Goal: Find specific page/section: Find specific page/section

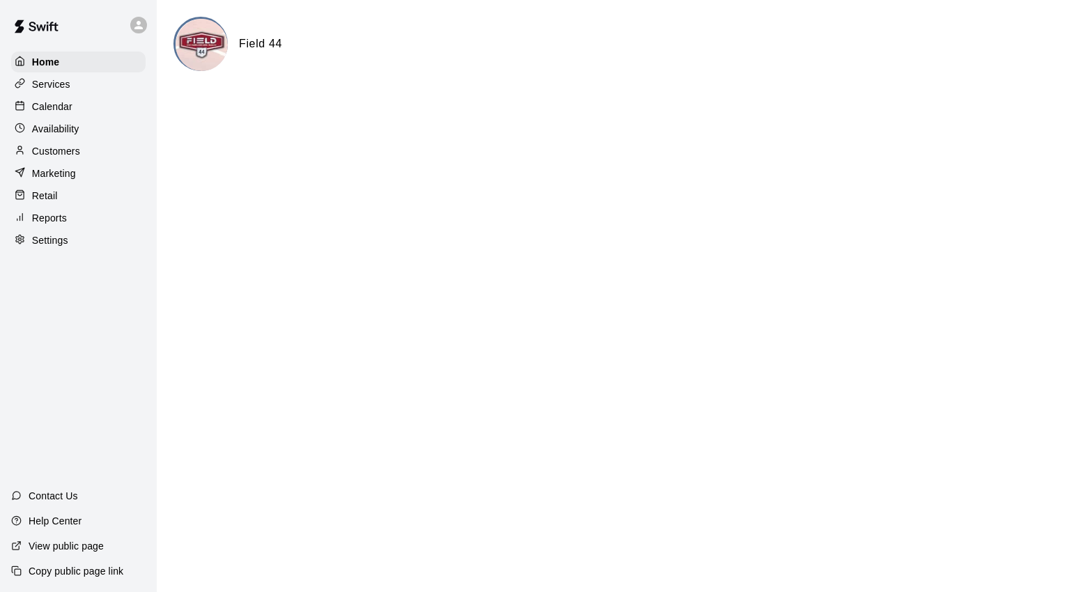
click at [67, 107] on p "Calendar" at bounding box center [52, 107] width 40 height 14
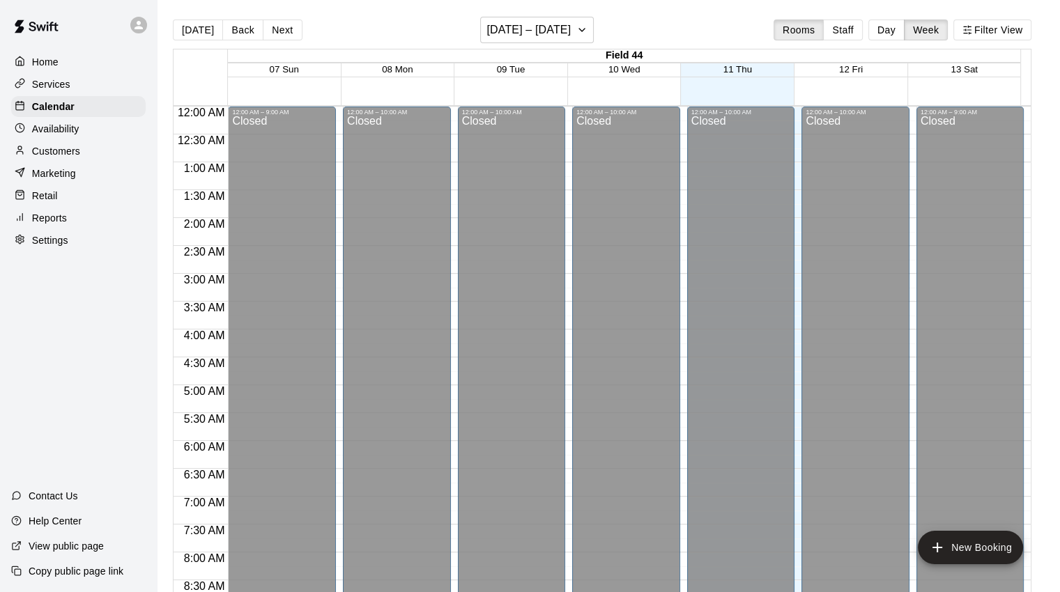
scroll to position [780, 0]
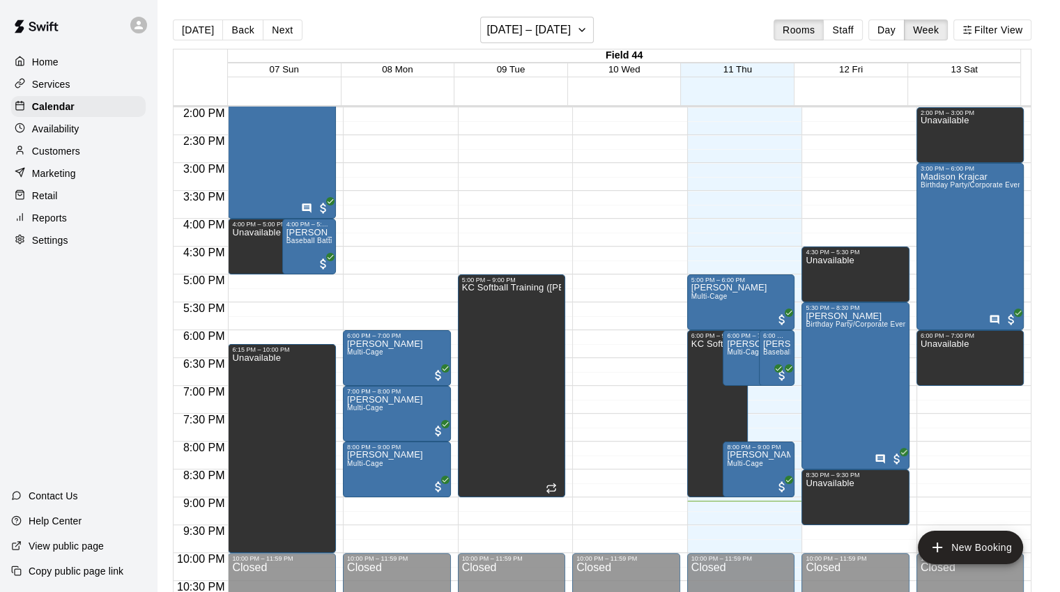
click at [903, 28] on button "Day" at bounding box center [886, 30] width 36 height 21
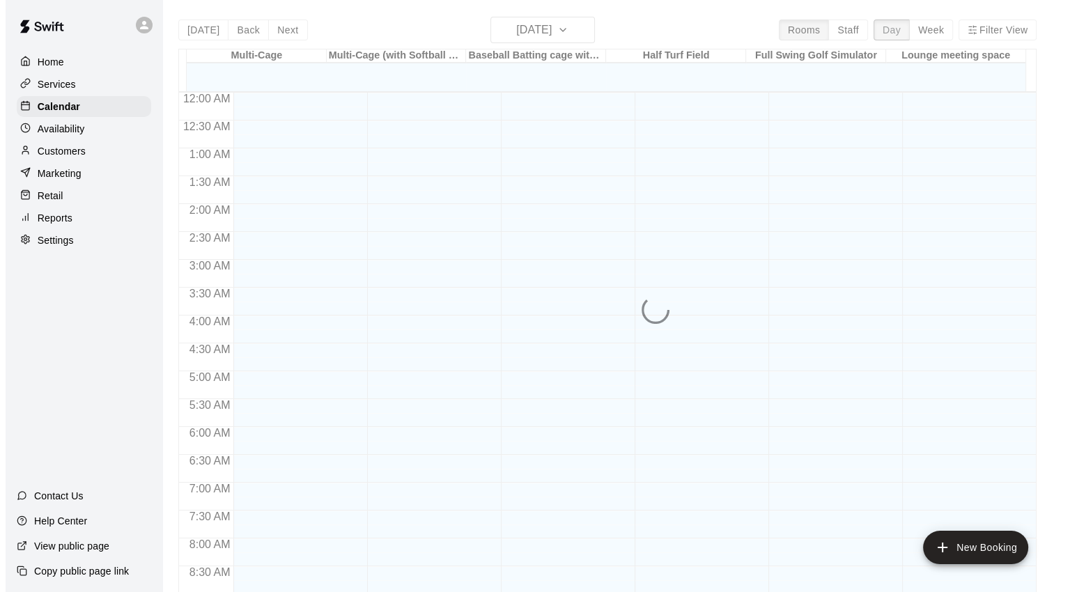
scroll to position [822, 0]
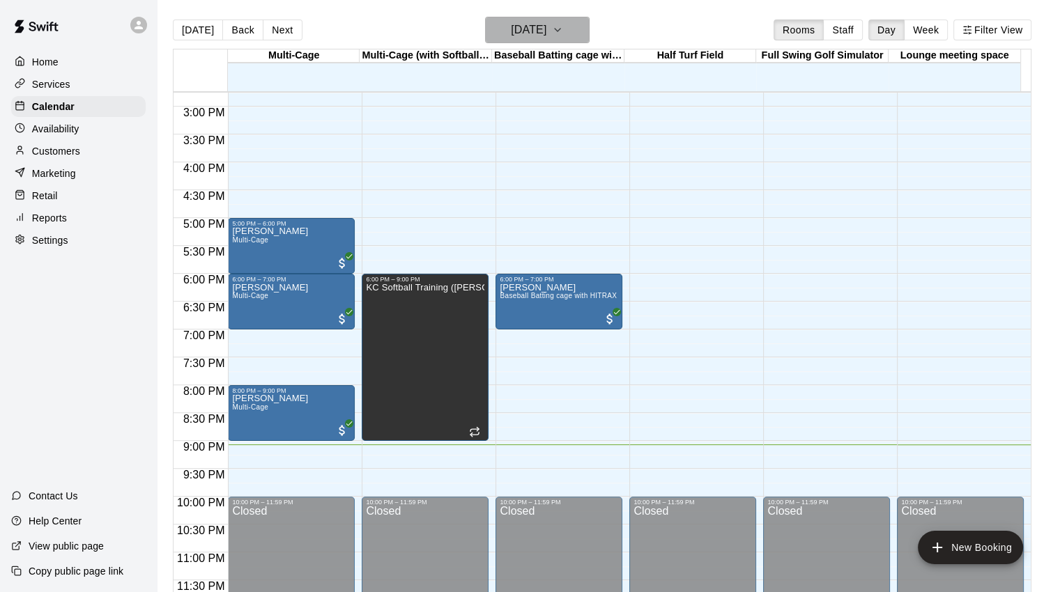
click at [563, 27] on icon "button" at bounding box center [557, 30] width 11 height 17
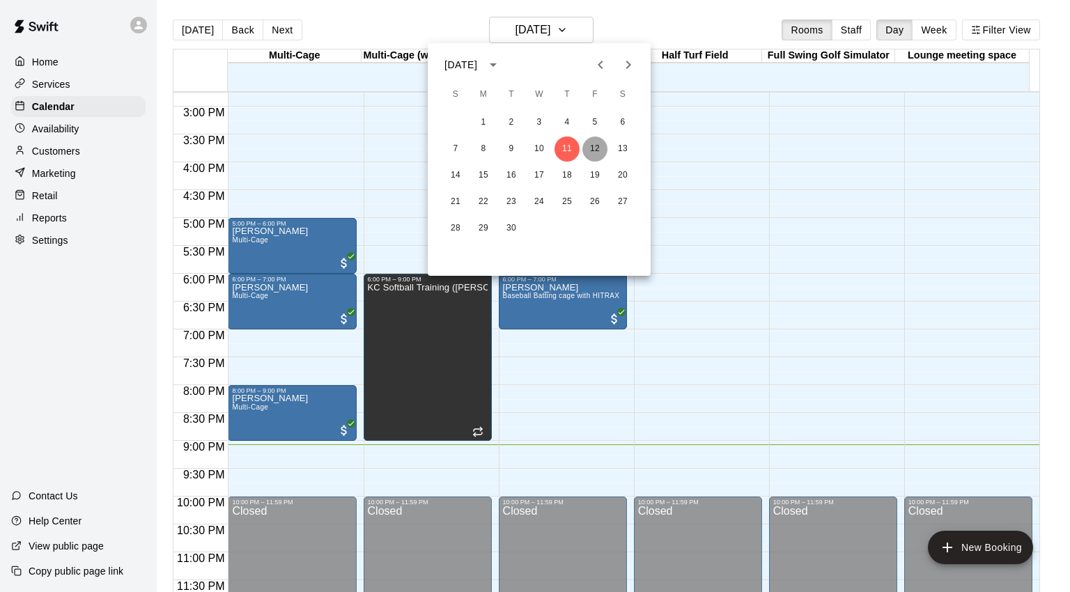
click at [599, 146] on button "12" at bounding box center [594, 149] width 25 height 25
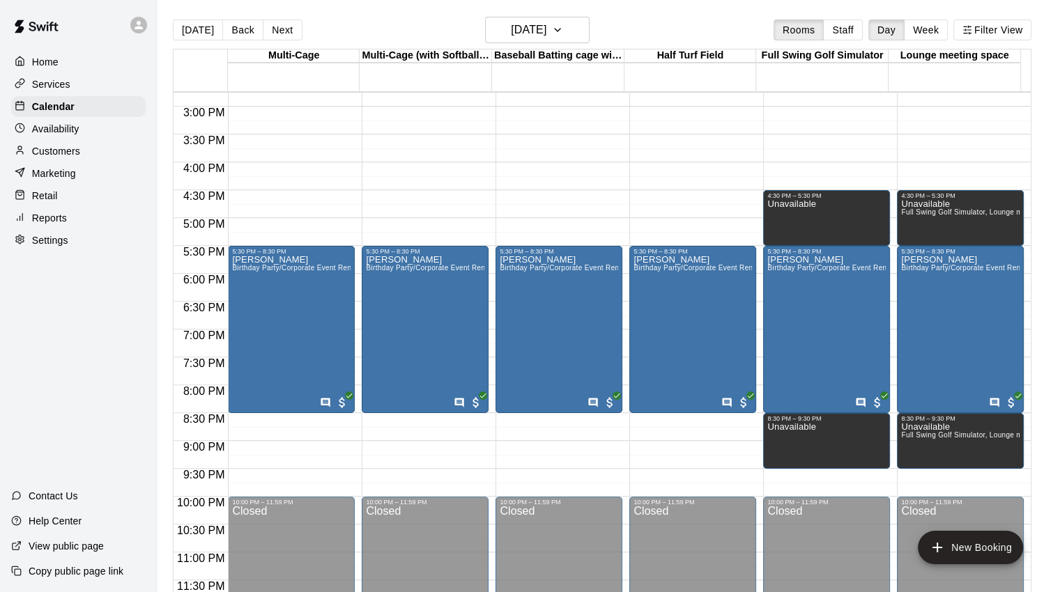
click at [303, 280] on div "[PERSON_NAME] Birthday Party/Corporate Event Rental (3 HOURS)" at bounding box center [291, 551] width 118 height 592
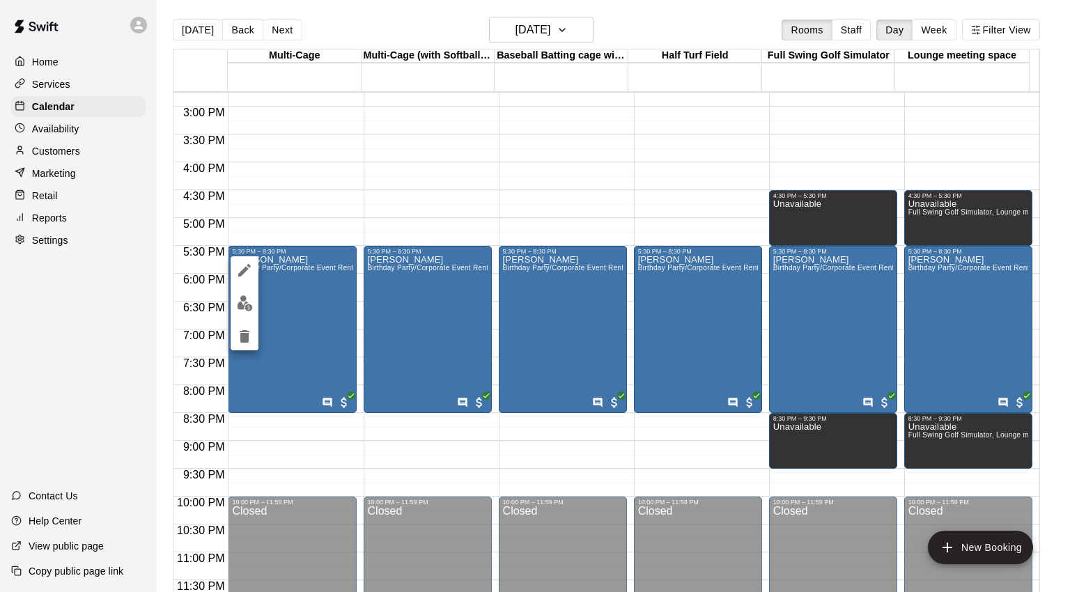
click at [246, 270] on icon "edit" at bounding box center [244, 270] width 13 height 13
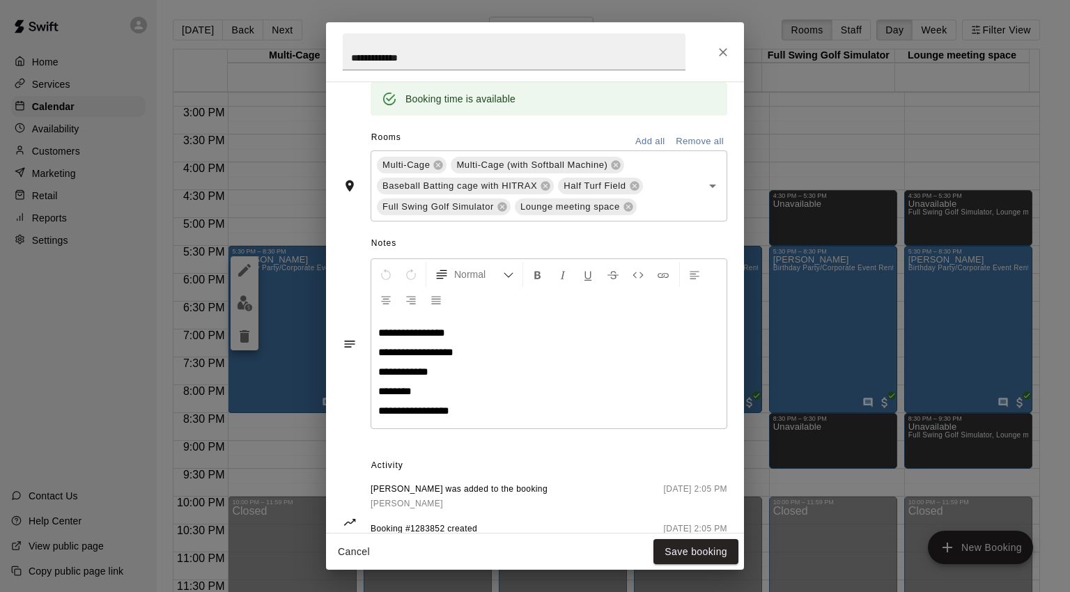
scroll to position [65, 0]
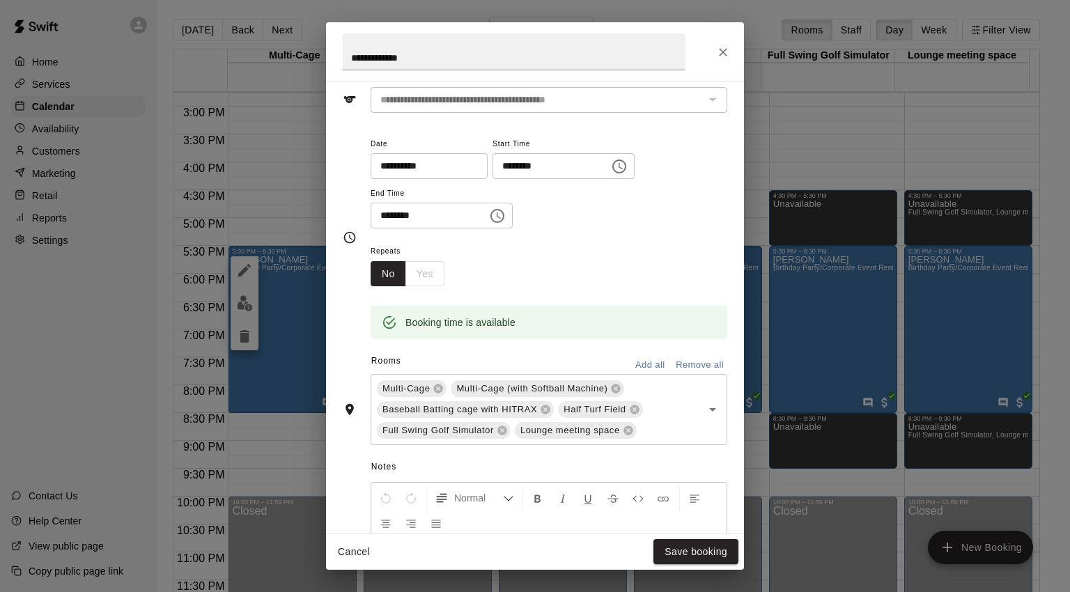
click at [724, 54] on icon "Close" at bounding box center [723, 52] width 14 height 14
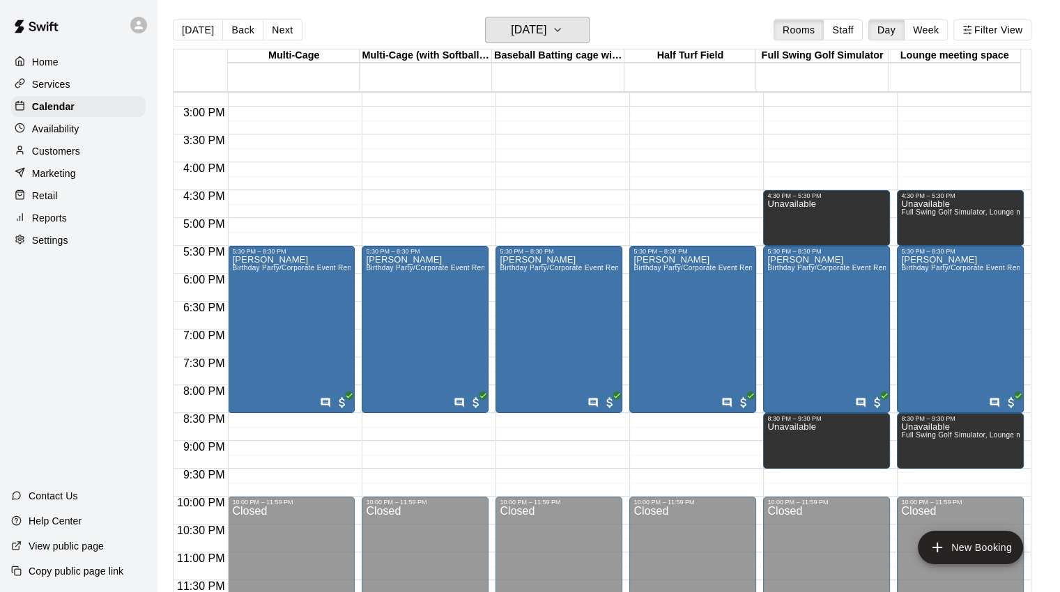
click at [584, 31] on button "[DATE]" at bounding box center [537, 30] width 104 height 26
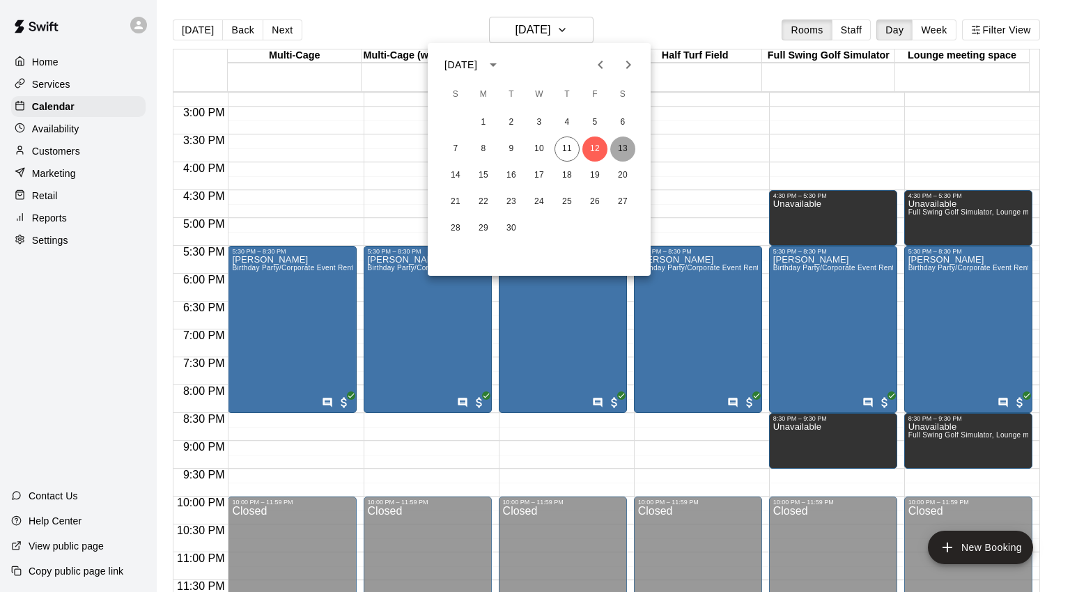
click at [623, 148] on button "13" at bounding box center [622, 149] width 25 height 25
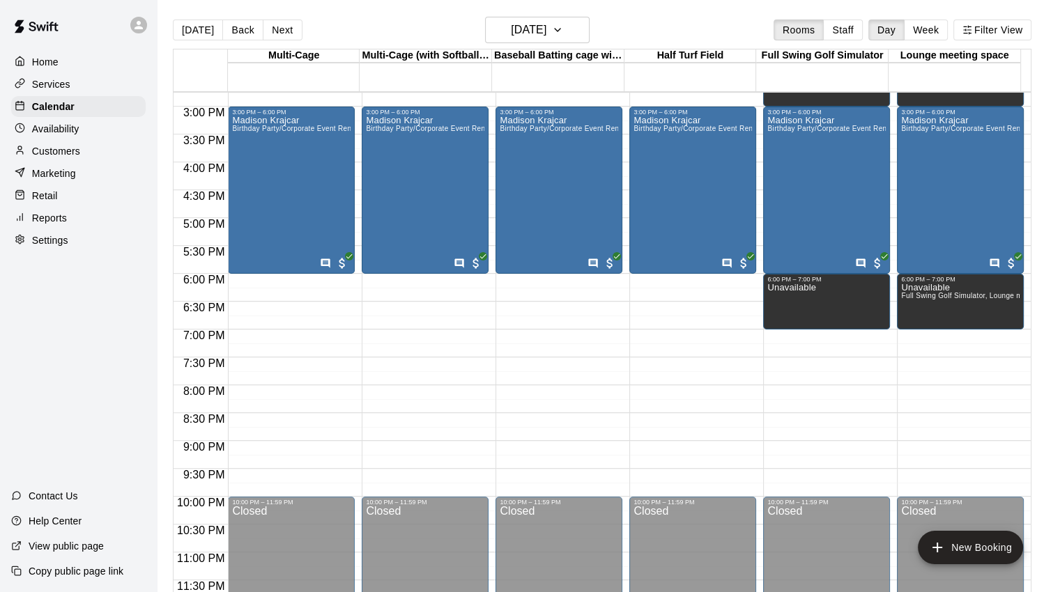
click at [307, 192] on div "[PERSON_NAME] Birthday Party/Corporate Event Rental (3 HOURS)" at bounding box center [291, 412] width 118 height 592
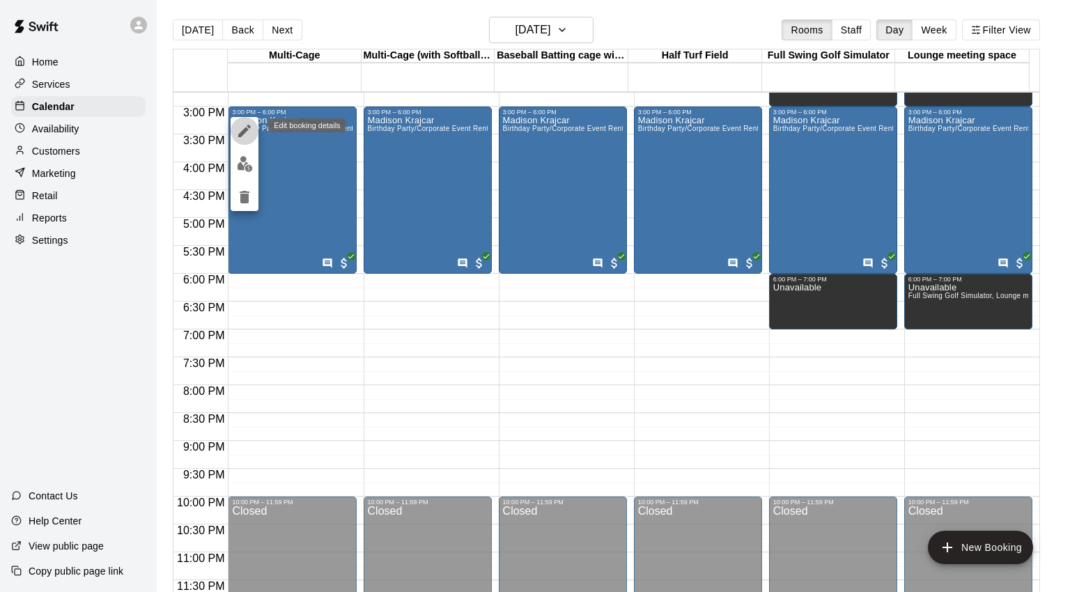
click at [245, 125] on icon "edit" at bounding box center [244, 131] width 17 height 17
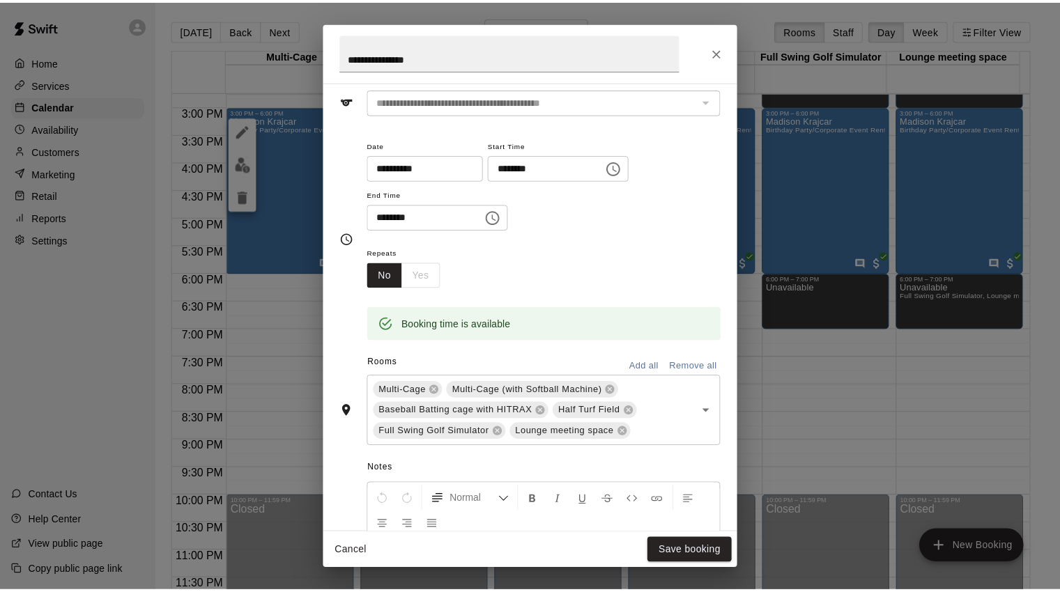
scroll to position [203, 0]
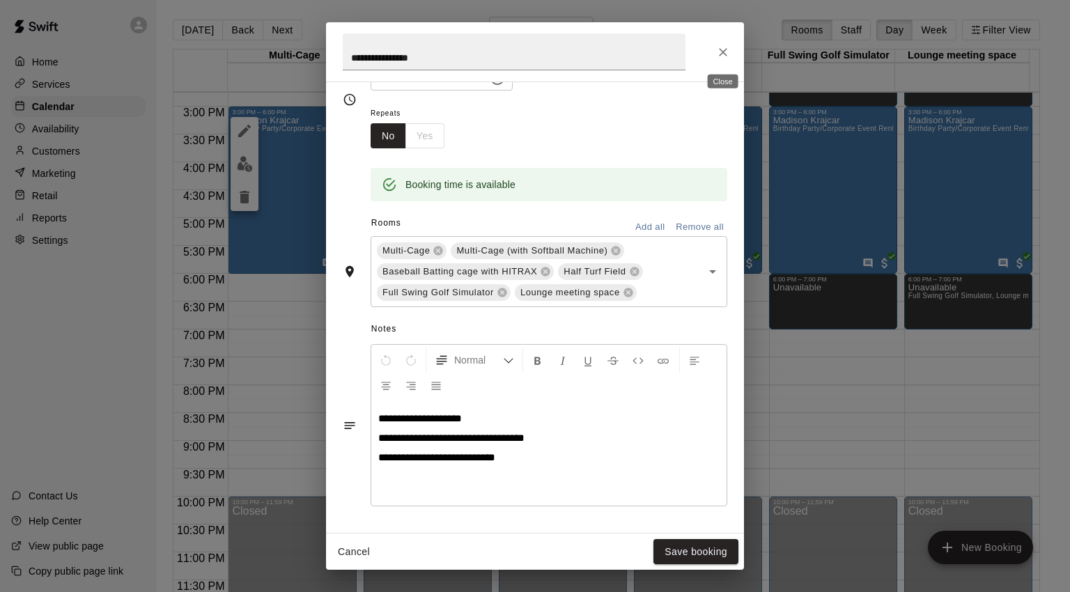
click at [724, 52] on icon "Close" at bounding box center [723, 52] width 8 height 8
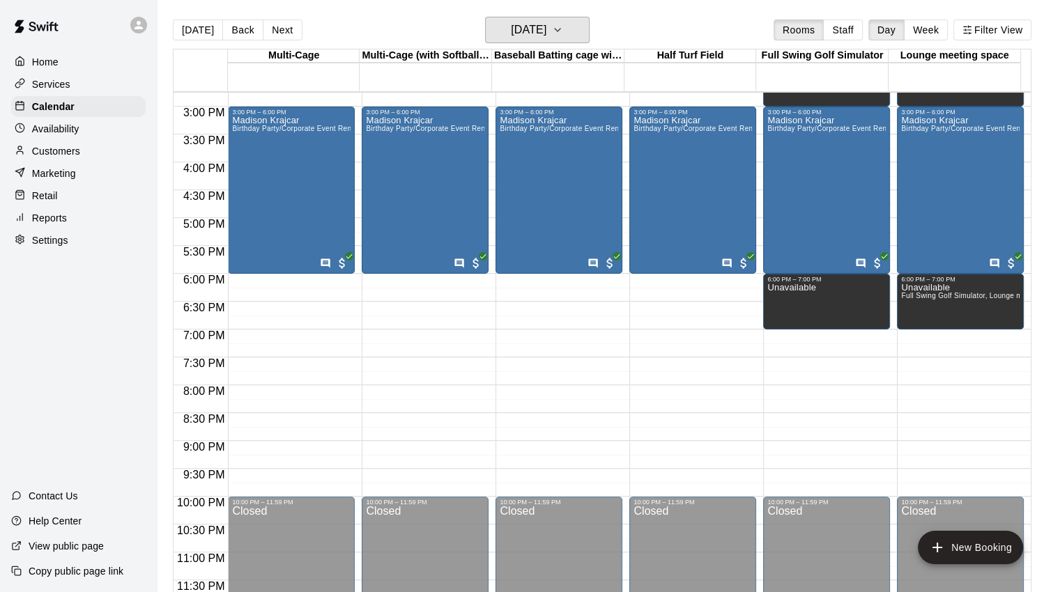
click at [563, 26] on icon "button" at bounding box center [557, 30] width 11 height 17
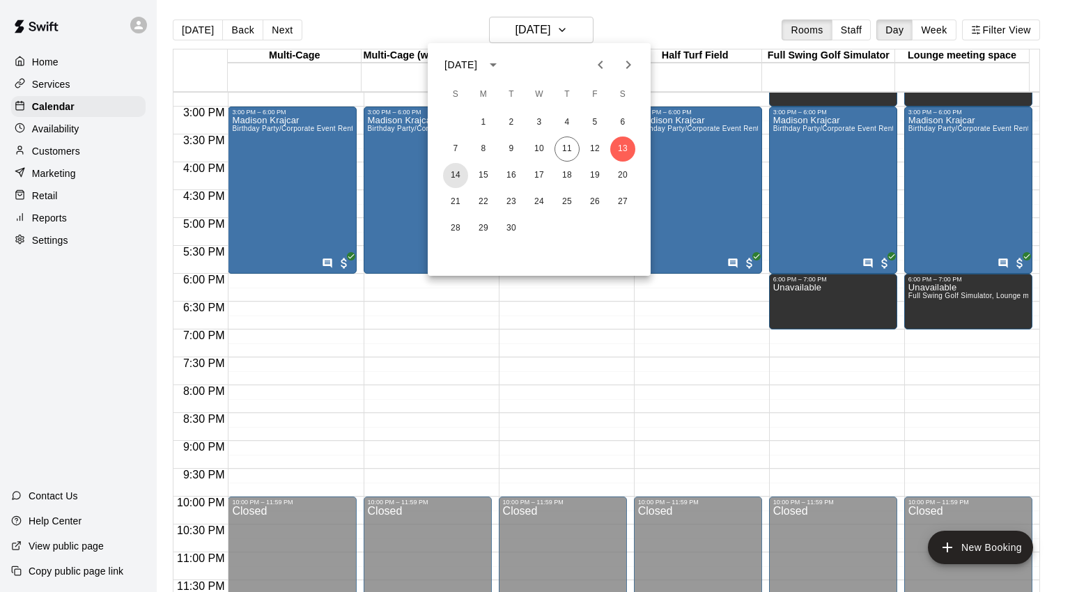
click at [459, 173] on button "14" at bounding box center [455, 175] width 25 height 25
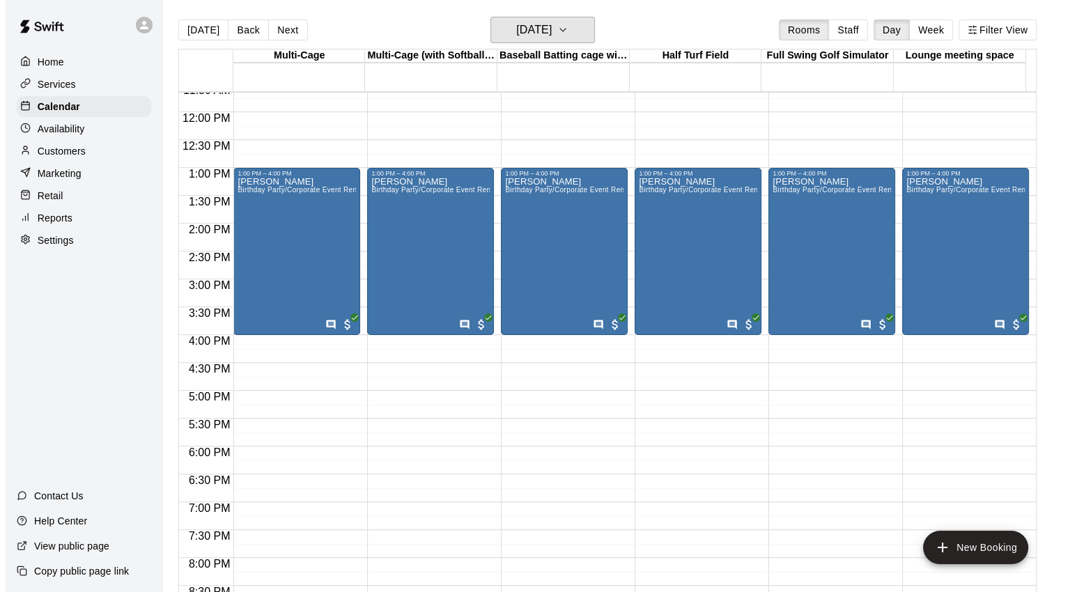
scroll to position [613, 0]
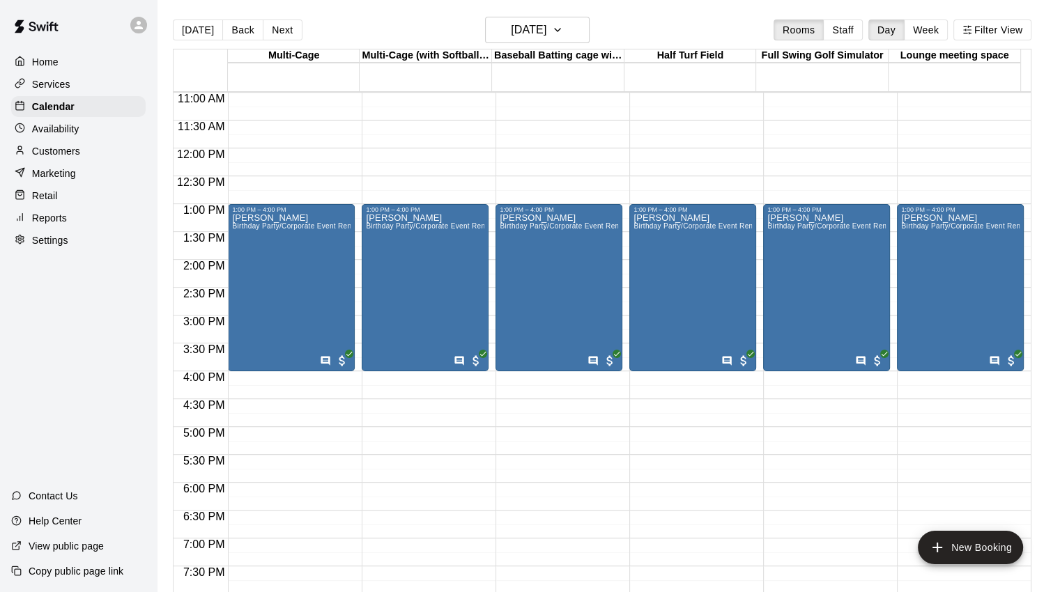
click at [318, 251] on div "[PERSON_NAME] Birthday Party/Corporate Event Rental (3 HOURS)" at bounding box center [291, 509] width 118 height 592
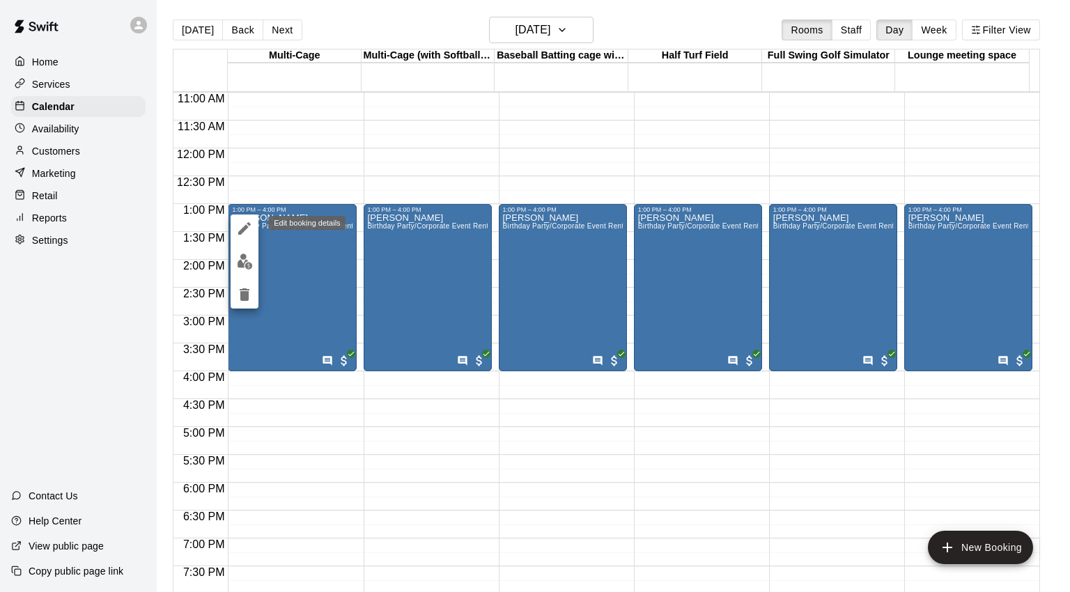
click at [244, 223] on icon "edit" at bounding box center [244, 228] width 17 height 17
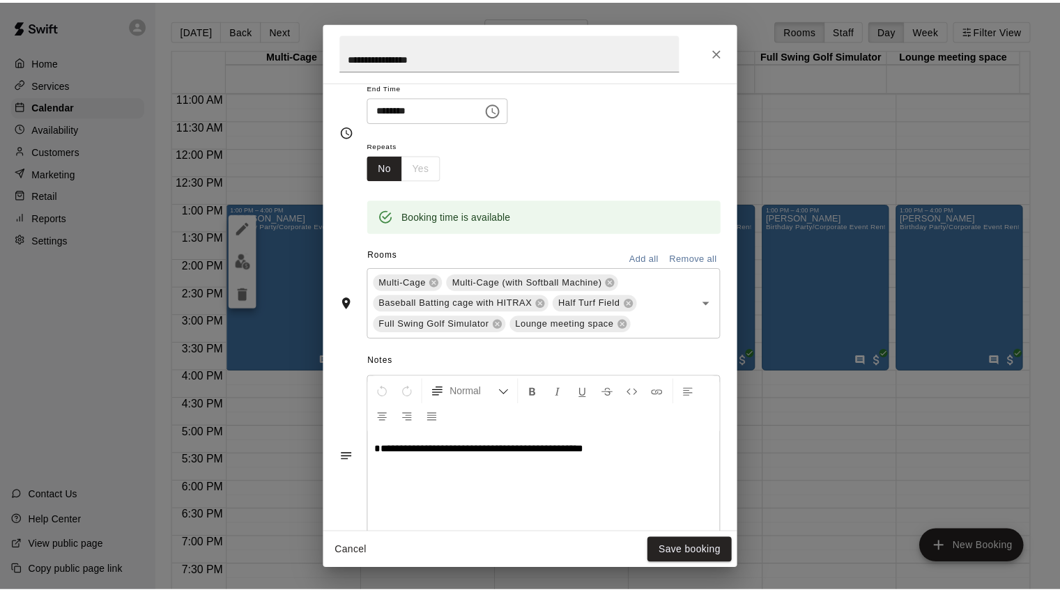
scroll to position [304, 0]
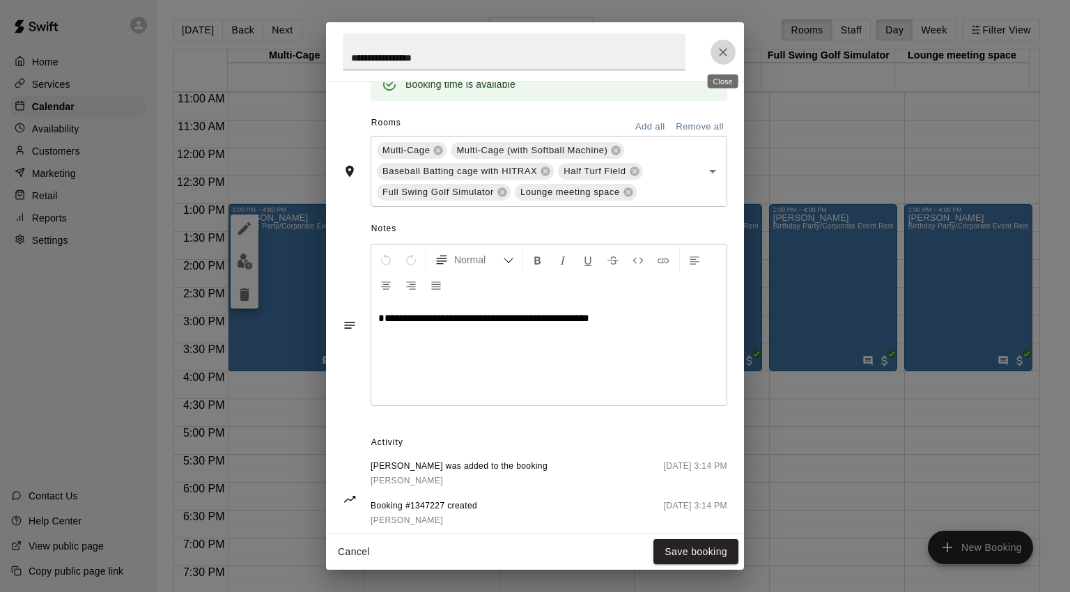
click at [728, 52] on icon "Close" at bounding box center [723, 52] width 14 height 14
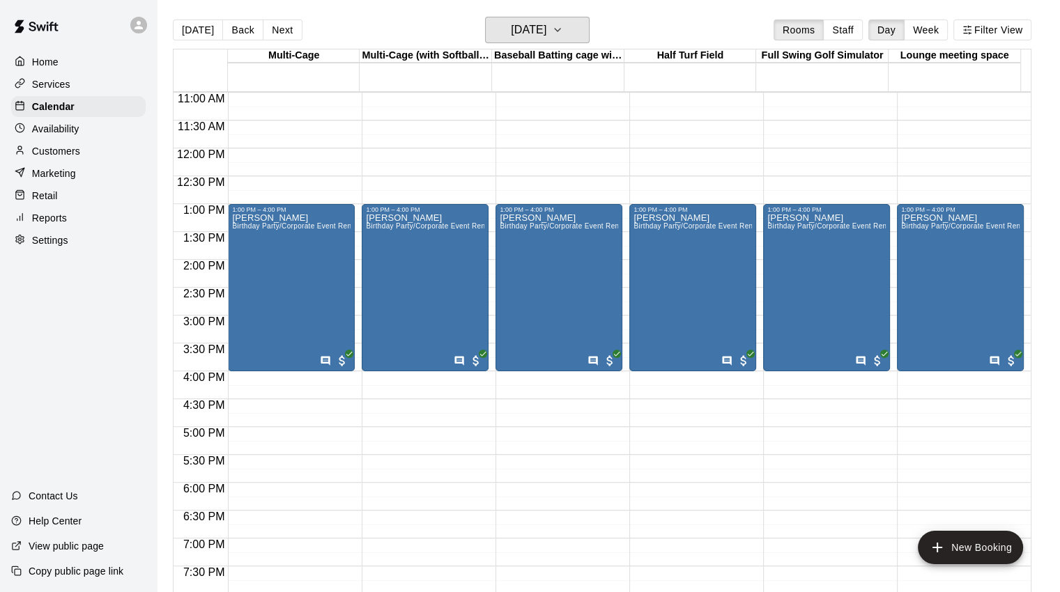
click at [563, 31] on icon "button" at bounding box center [557, 30] width 11 height 17
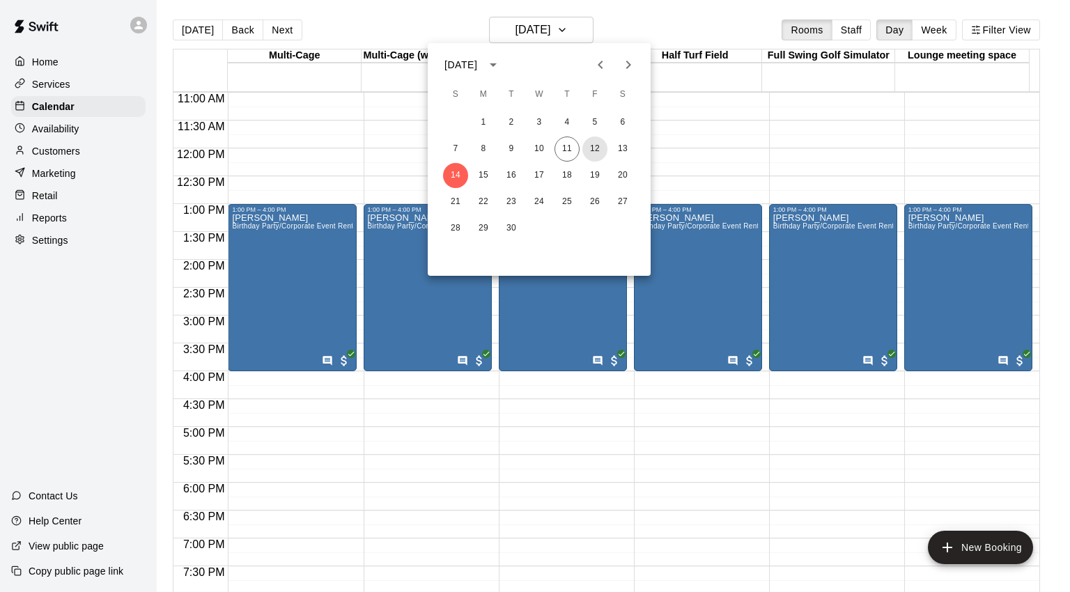
click at [596, 150] on button "12" at bounding box center [594, 149] width 25 height 25
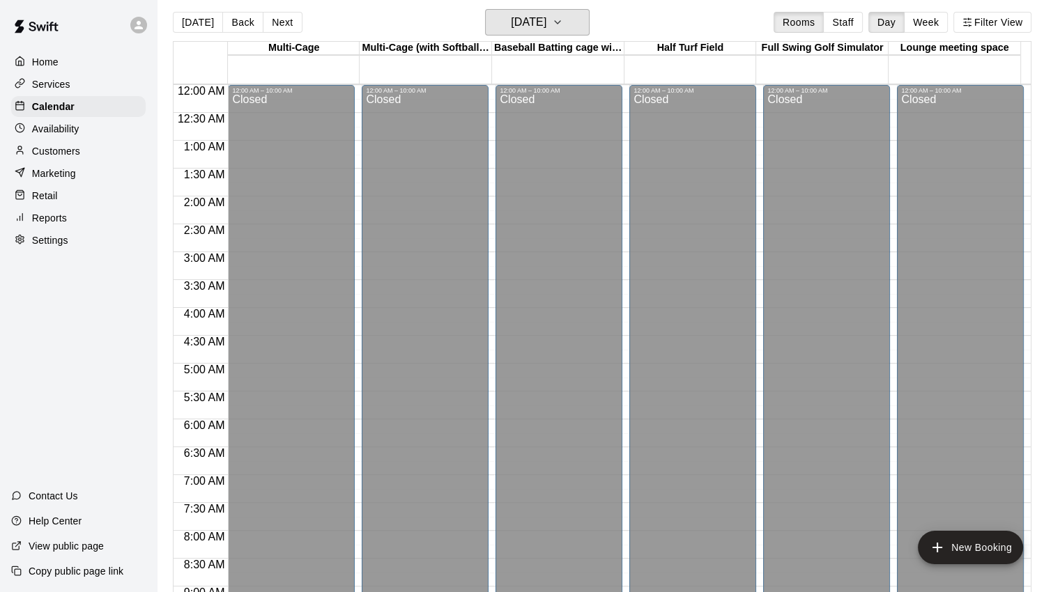
scroll to position [0, 0]
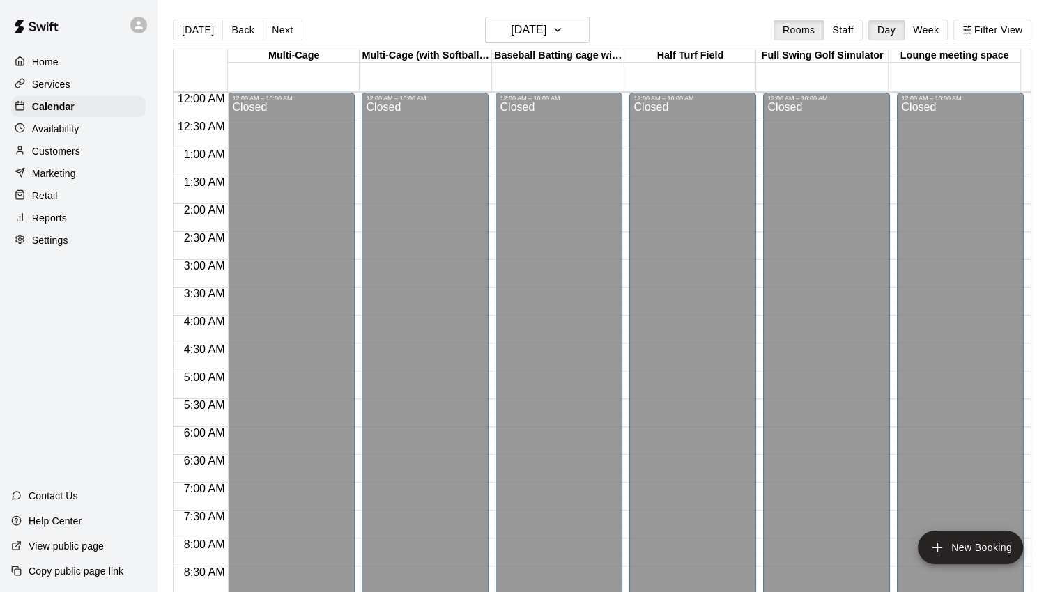
click at [56, 58] on p "Home" at bounding box center [45, 62] width 26 height 14
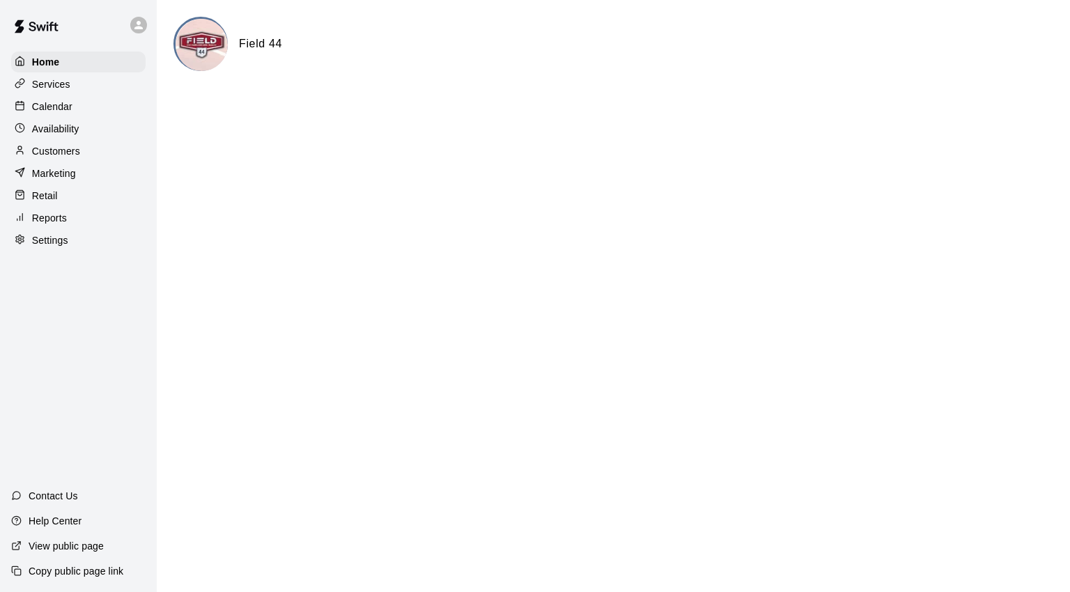
click at [59, 111] on p "Calendar" at bounding box center [52, 107] width 40 height 14
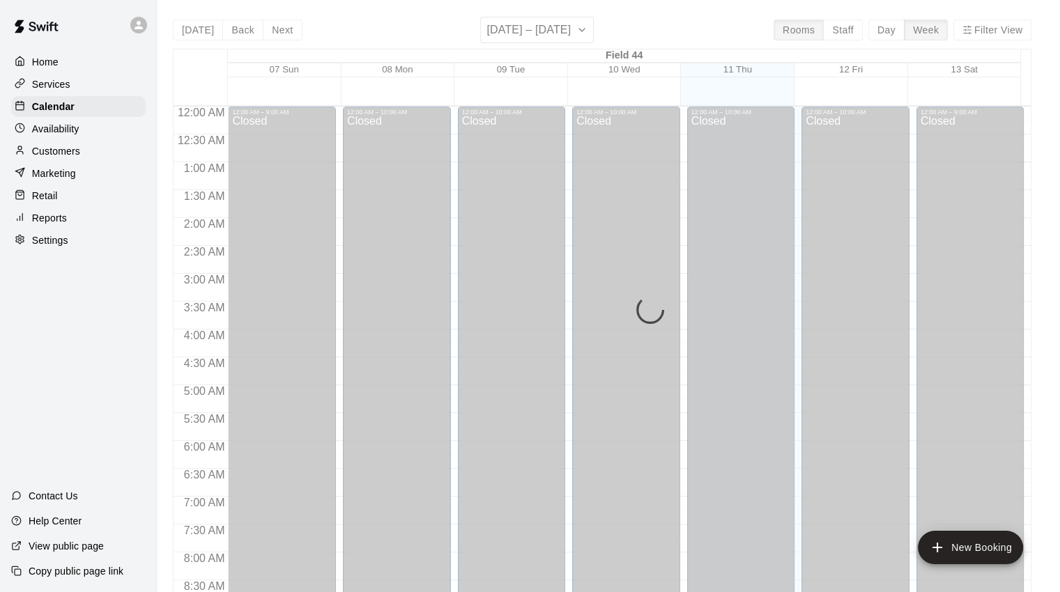
scroll to position [780, 0]
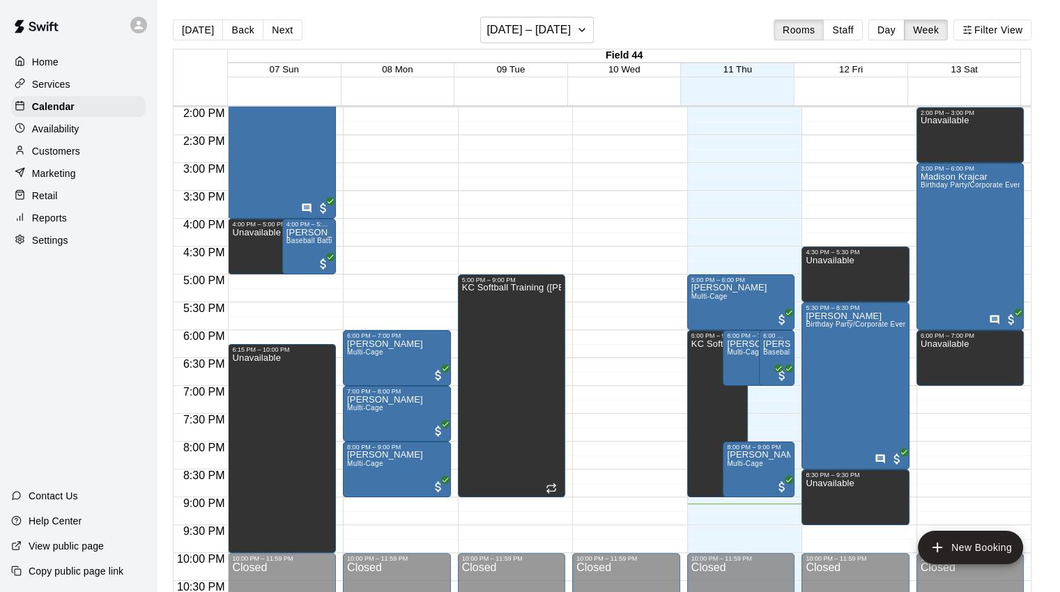
click at [894, 33] on button "Day" at bounding box center [886, 30] width 36 height 21
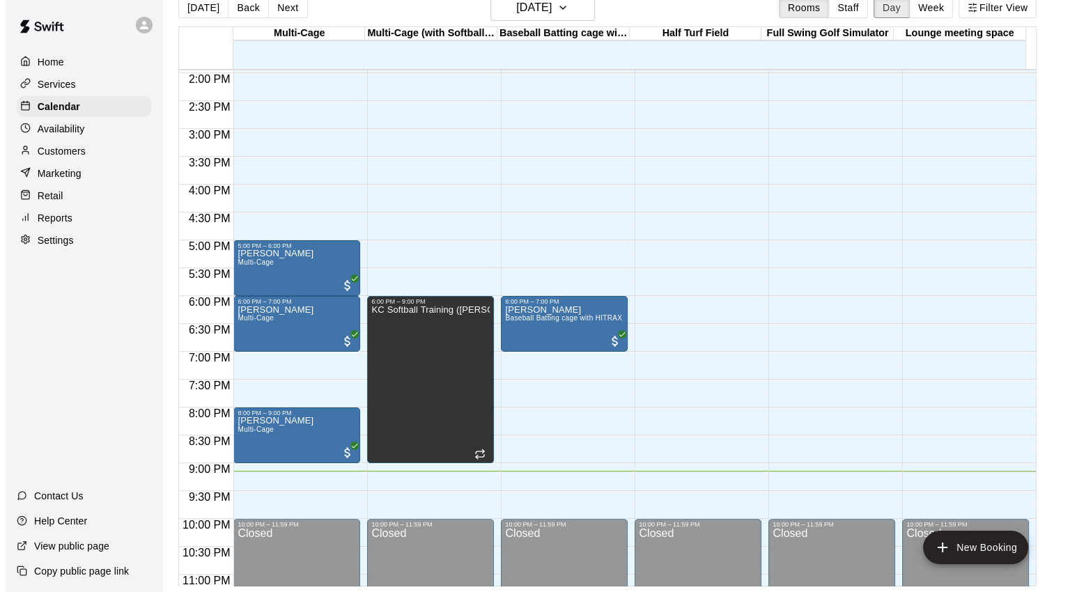
scroll to position [822, 0]
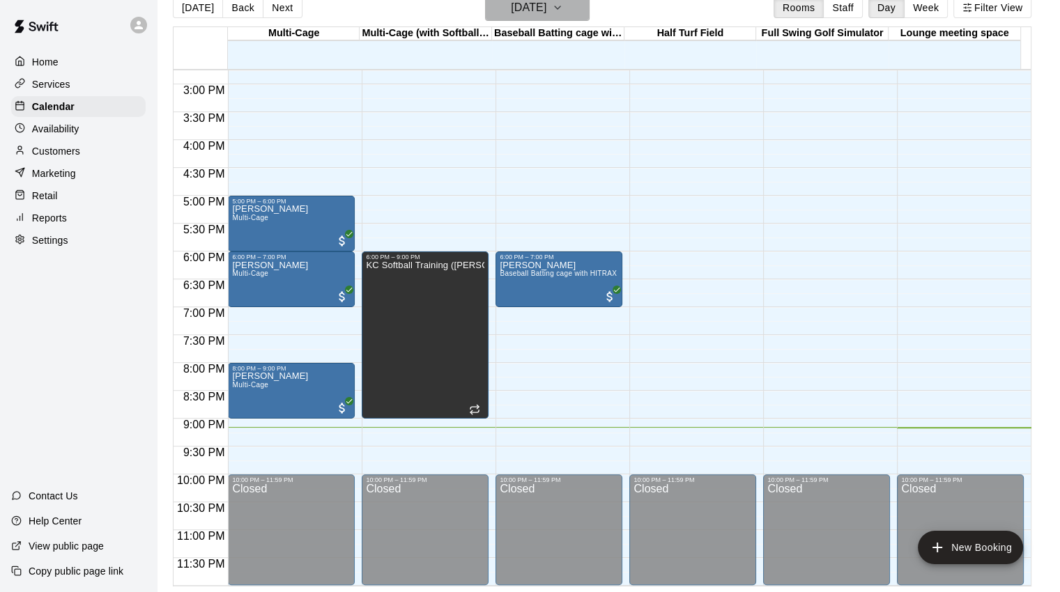
click at [563, 9] on icon "button" at bounding box center [557, 7] width 11 height 17
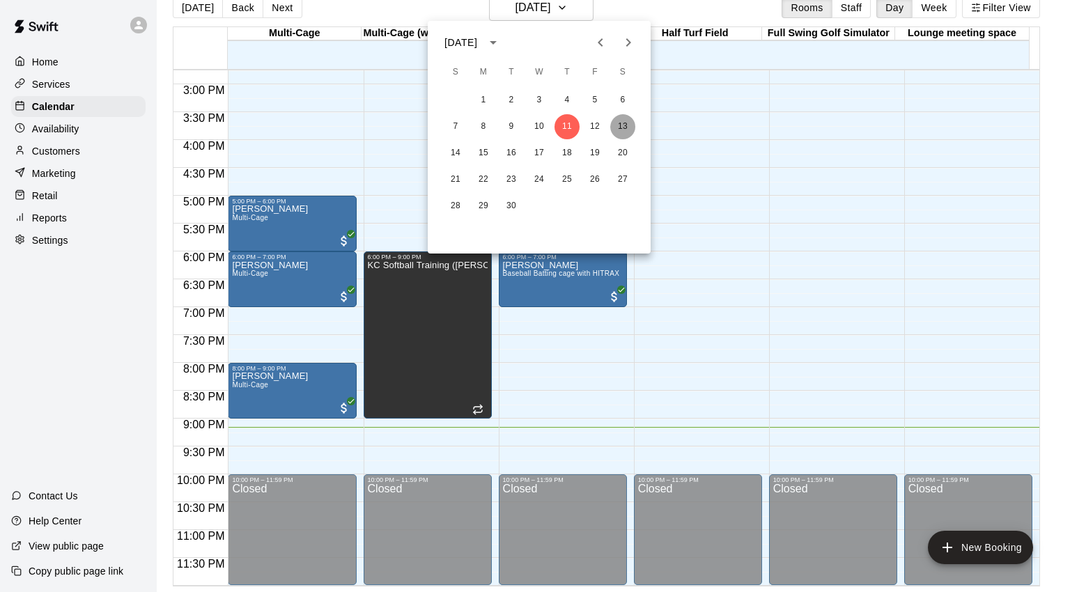
click at [617, 126] on button "13" at bounding box center [622, 126] width 25 height 25
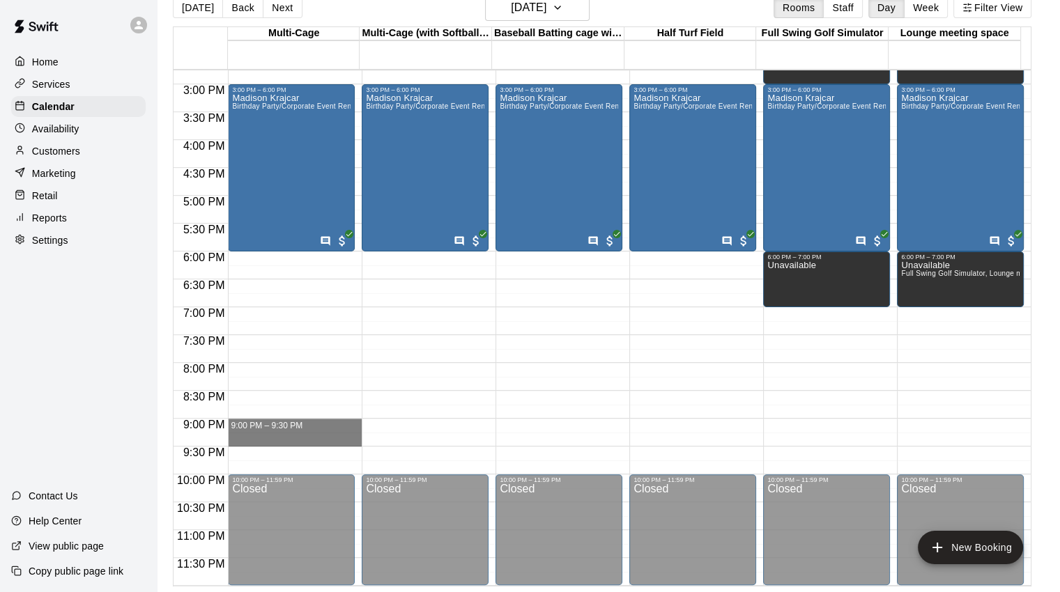
drag, startPoint x: 241, startPoint y: 436, endPoint x: 419, endPoint y: 438, distance: 177.7
click at [385, 435] on div "12:00 AM 12:30 AM 1:00 AM 1:30 AM 2:00 AM 2:30 AM 3:00 AM 3:30 AM 4:00 AM 4:30 …" at bounding box center [601, 327] width 857 height 517
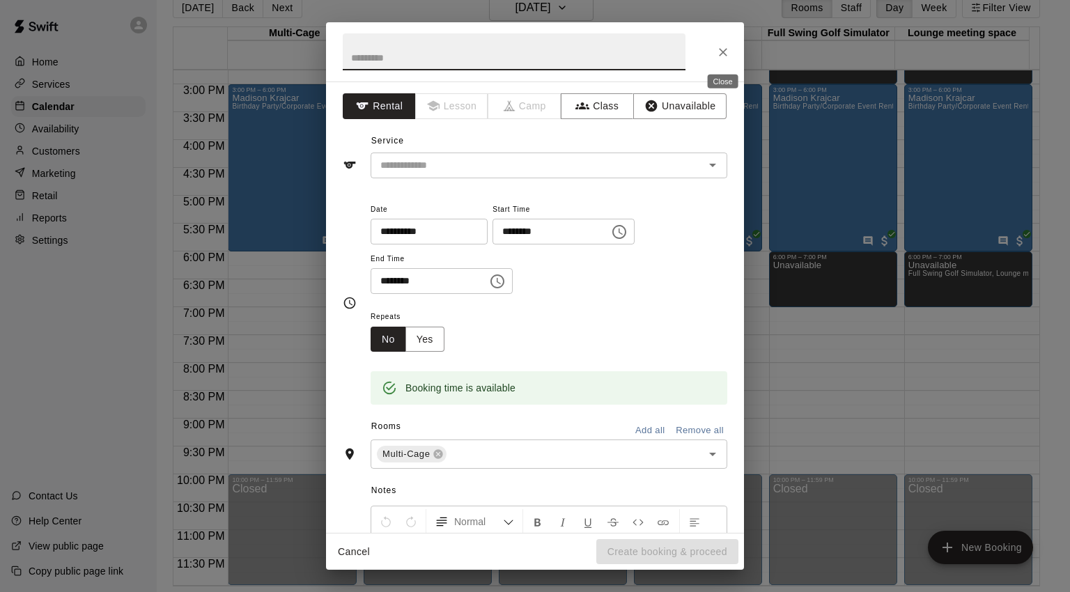
click at [722, 49] on icon "Close" at bounding box center [723, 52] width 14 height 14
